Goal: Check status: Check status

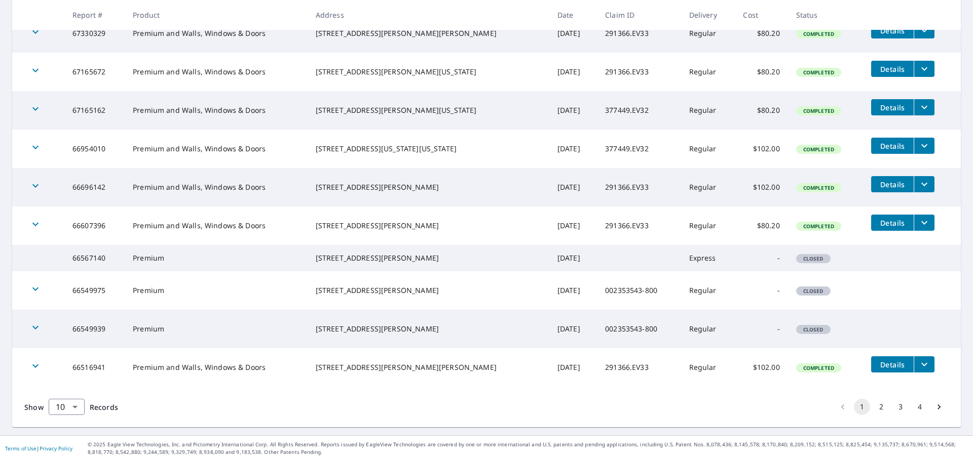
scroll to position [220, 0]
click at [873, 407] on button "2" at bounding box center [881, 407] width 16 height 16
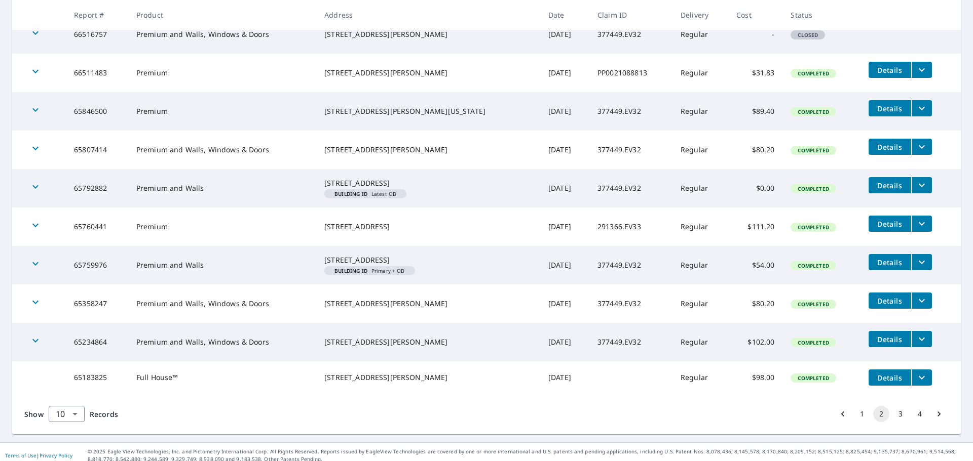
scroll to position [237, 0]
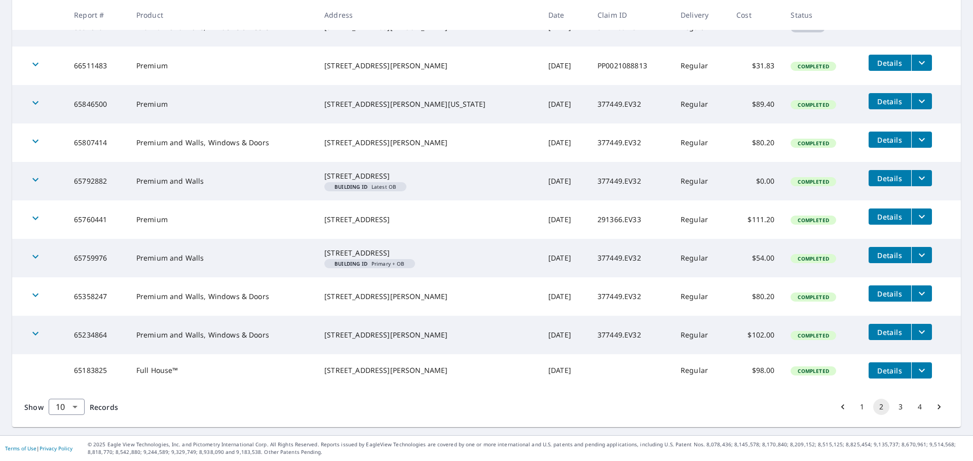
click at [856, 405] on button "1" at bounding box center [862, 407] width 16 height 16
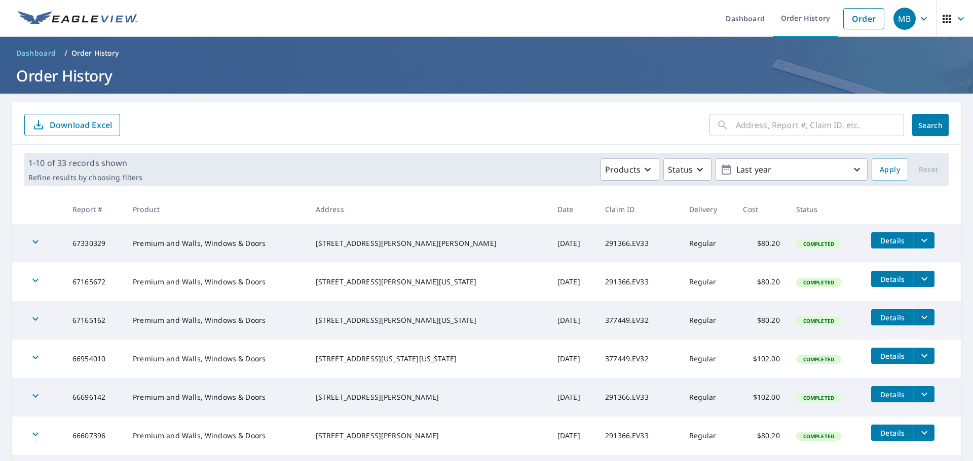
click at [272, 143] on div "​ Search Download Excel" at bounding box center [486, 123] width 948 height 43
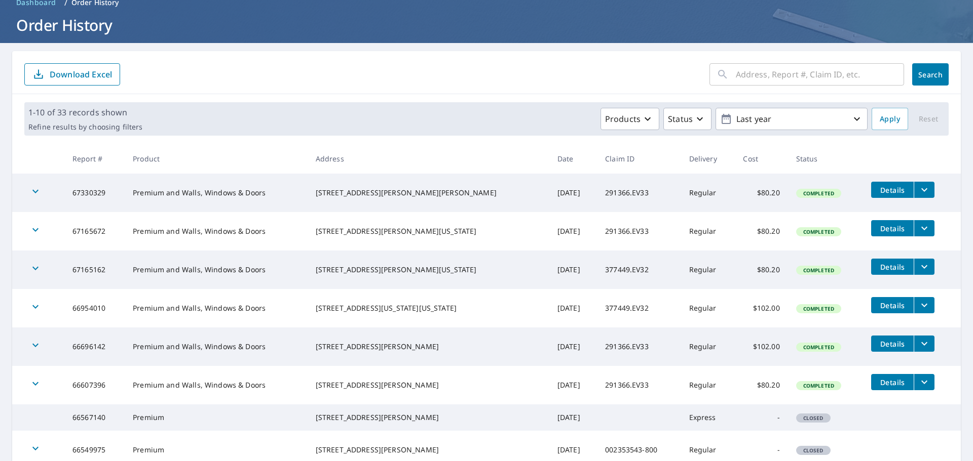
scroll to position [101, 0]
